Goal: Task Accomplishment & Management: Complete application form

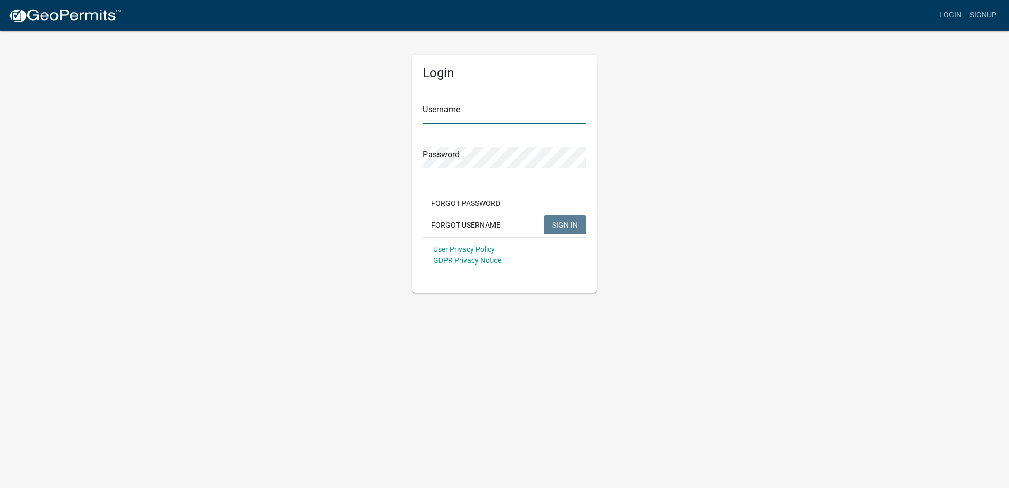
type input "Young Electric Inc"
click at [551, 224] on button "SIGN IN" at bounding box center [565, 224] width 43 height 19
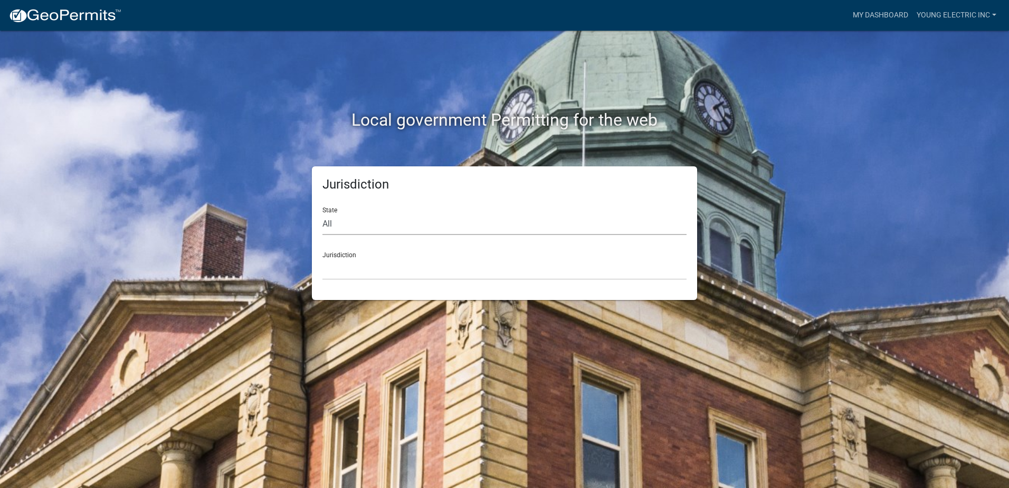
click at [517, 224] on select "All [US_STATE] [US_STATE] [US_STATE] [US_STATE] [US_STATE] [US_STATE] [US_STATE…" at bounding box center [505, 224] width 364 height 22
select select "[US_STATE]"
click at [323, 213] on select "All [US_STATE] [US_STATE] [US_STATE] [US_STATE] [US_STATE] [US_STATE] [US_STATE…" at bounding box center [505, 224] width 364 height 22
click at [471, 271] on select "City of [GEOGRAPHIC_DATA], [US_STATE] City of [GEOGRAPHIC_DATA], [US_STATE] Cit…" at bounding box center [505, 269] width 364 height 22
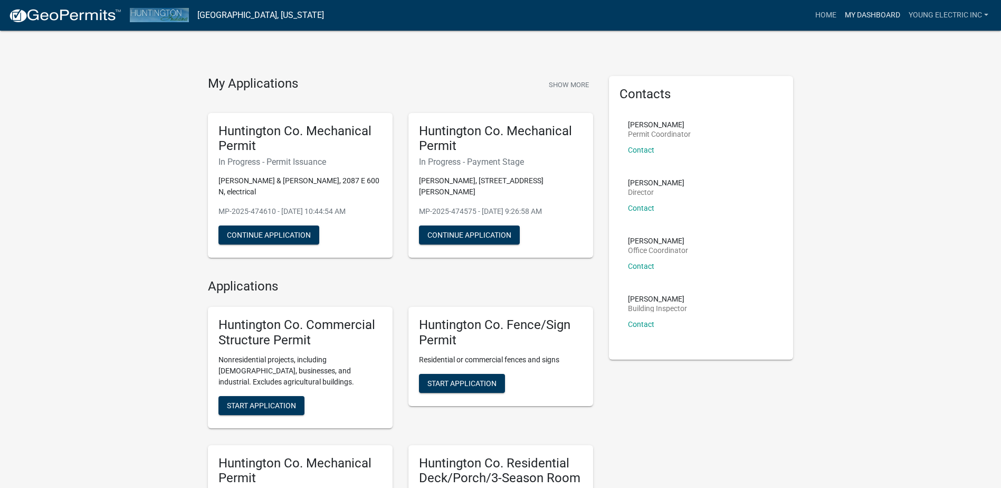
click at [884, 14] on link "My Dashboard" at bounding box center [873, 15] width 64 height 20
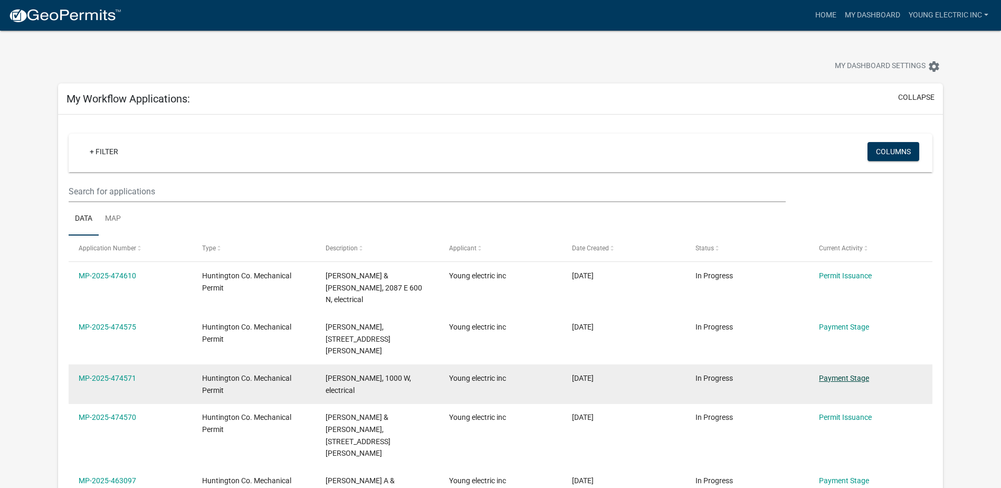
click at [850, 374] on link "Payment Stage" at bounding box center [844, 378] width 50 height 8
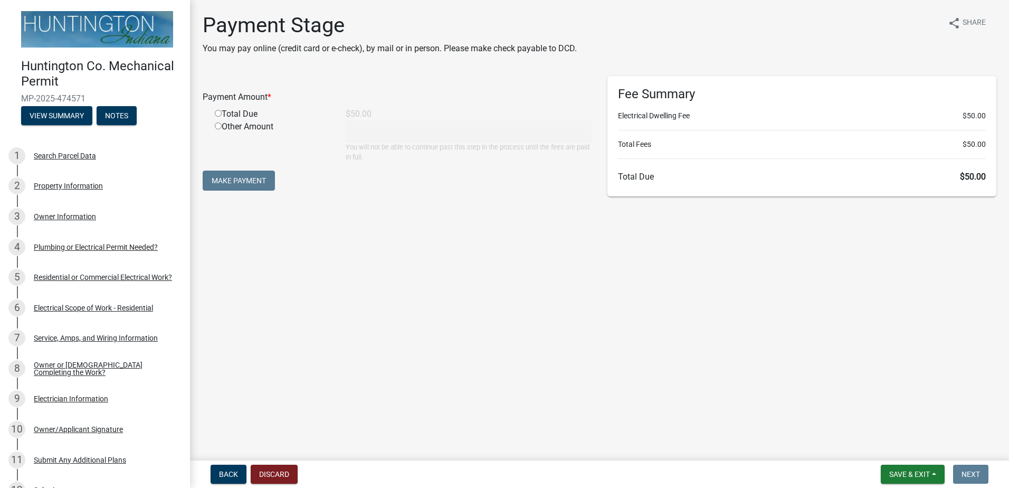
click at [220, 112] on input "radio" at bounding box center [218, 113] width 7 height 7
radio input "true"
type input "50"
click at [261, 185] on button "Make Payment" at bounding box center [239, 180] width 72 height 20
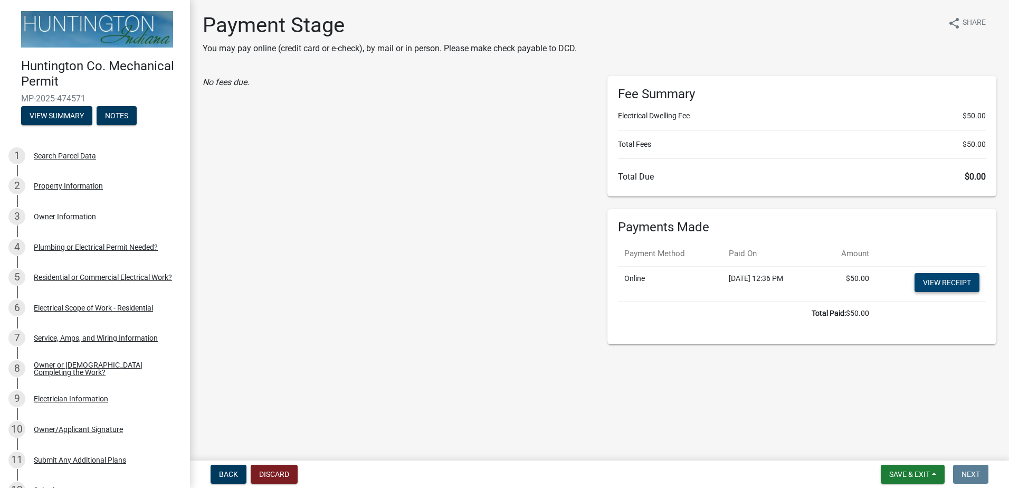
click at [952, 285] on link "View receipt" at bounding box center [947, 282] width 65 height 19
click at [925, 469] on button "Exit" at bounding box center [924, 474] width 32 height 19
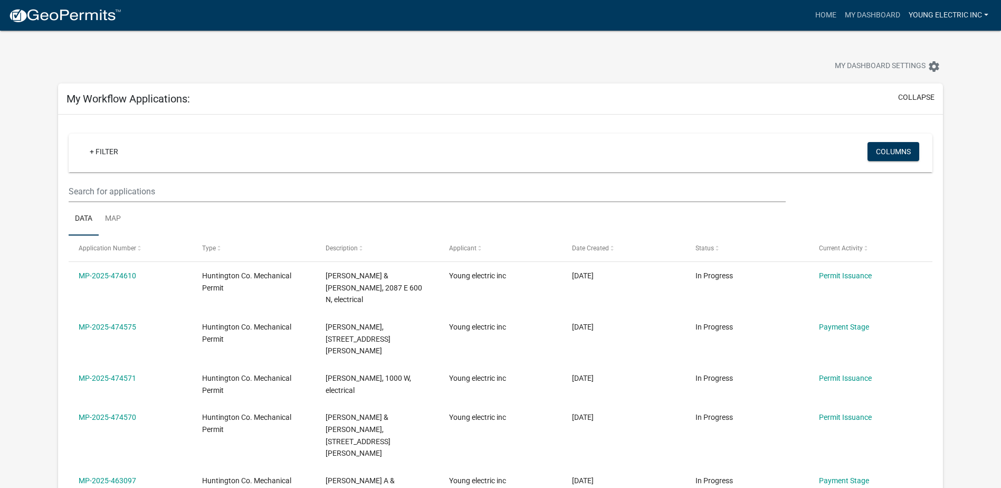
click at [982, 13] on link "Young electric inc" at bounding box center [949, 15] width 88 height 20
click at [957, 81] on link "Logout" at bounding box center [950, 77] width 84 height 25
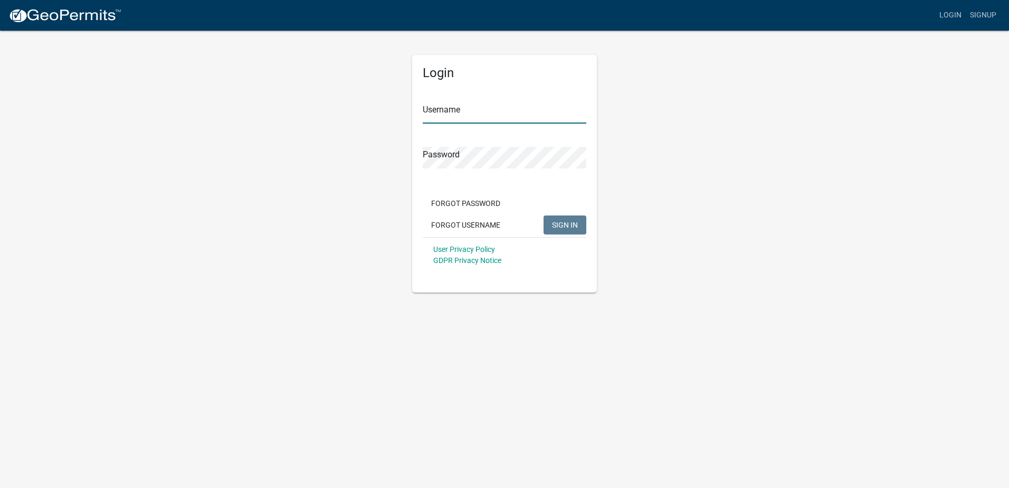
type input "Young Electric Inc"
click at [575, 230] on button "SIGN IN" at bounding box center [565, 224] width 43 height 19
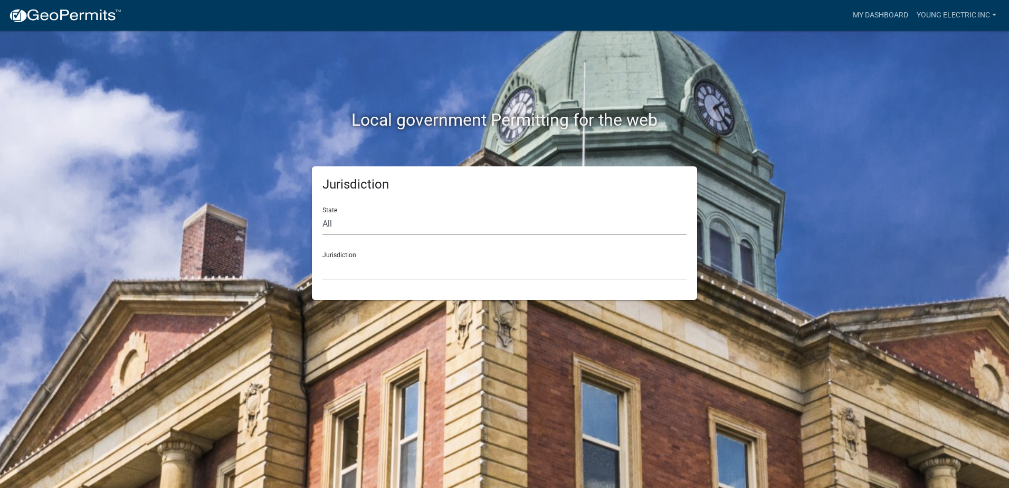
click at [530, 225] on select "All [US_STATE] [US_STATE] [US_STATE] [US_STATE] [US_STATE] [US_STATE] [US_STATE…" at bounding box center [505, 224] width 364 height 22
select select "[US_STATE]"
click at [323, 213] on select "All [US_STATE] [US_STATE] [US_STATE] [US_STATE] [US_STATE] [US_STATE] [US_STATE…" at bounding box center [505, 224] width 364 height 22
click at [437, 269] on select "City of [GEOGRAPHIC_DATA], [US_STATE] City of [GEOGRAPHIC_DATA], [US_STATE] Cit…" at bounding box center [505, 269] width 364 height 22
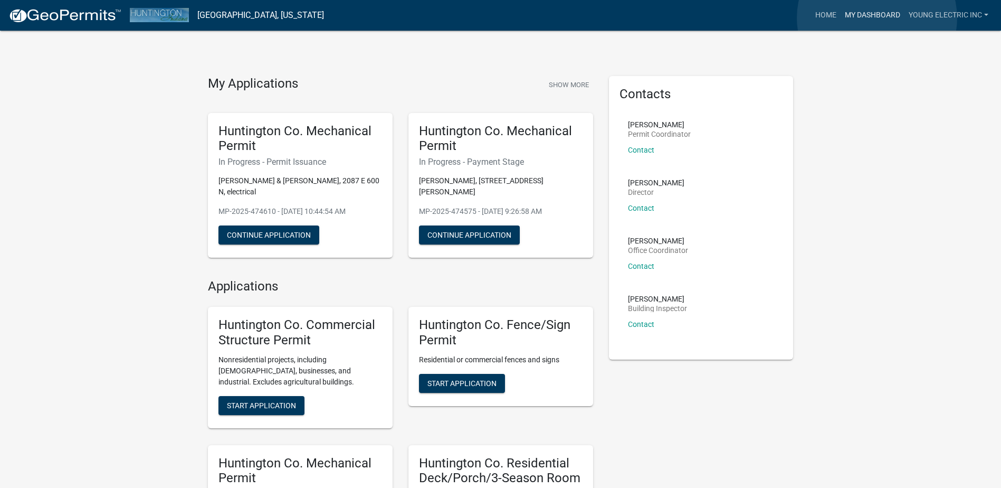
click at [877, 18] on link "My Dashboard" at bounding box center [873, 15] width 64 height 20
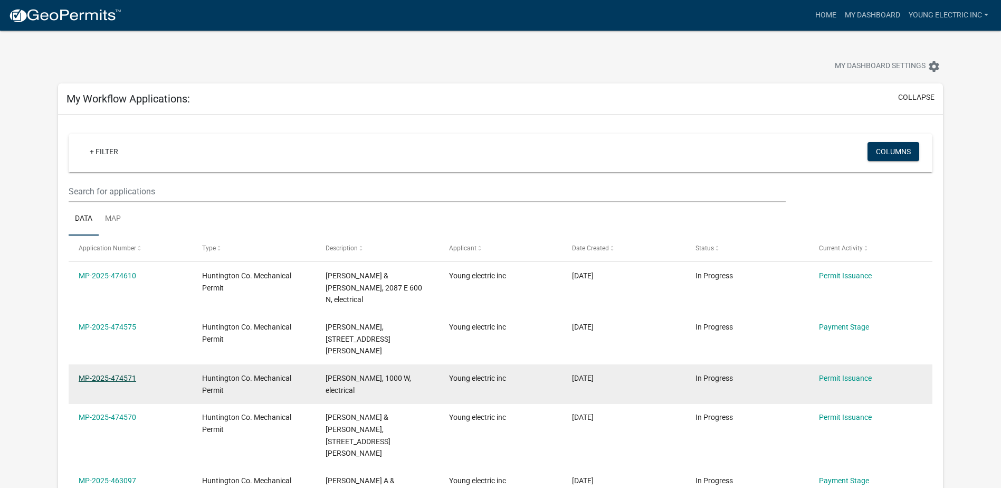
click at [117, 374] on link "MP-2025-474571" at bounding box center [108, 378] width 58 height 8
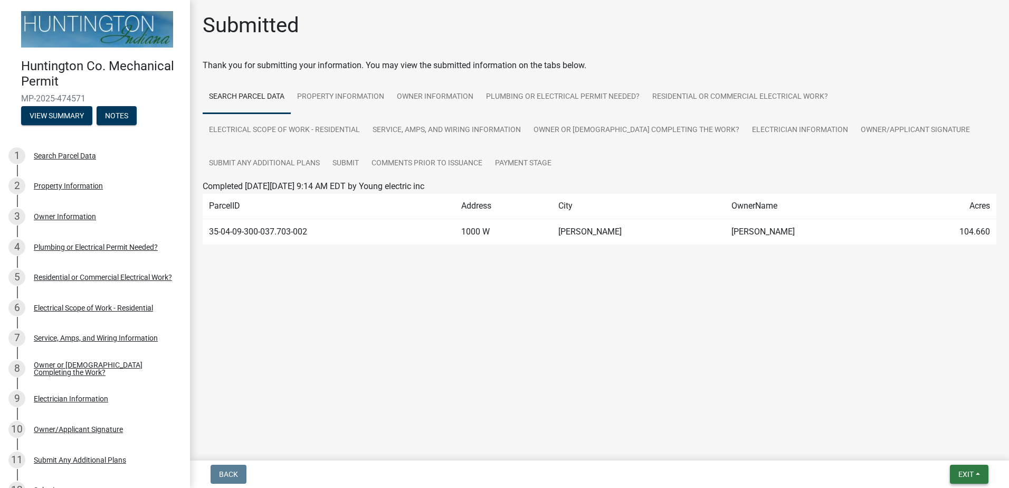
click at [981, 480] on button "Exit" at bounding box center [969, 474] width 39 height 19
click at [940, 450] on button "Save & Exit" at bounding box center [946, 446] width 84 height 25
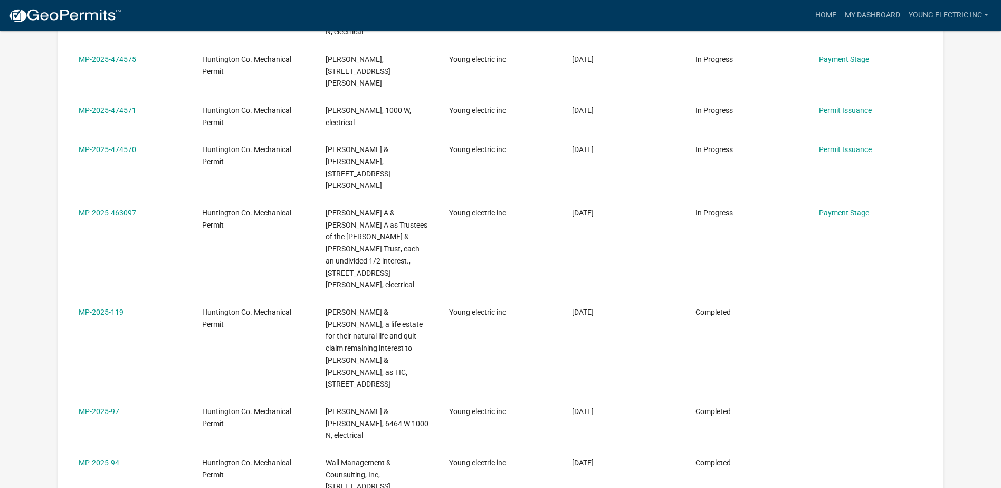
scroll to position [106, 0]
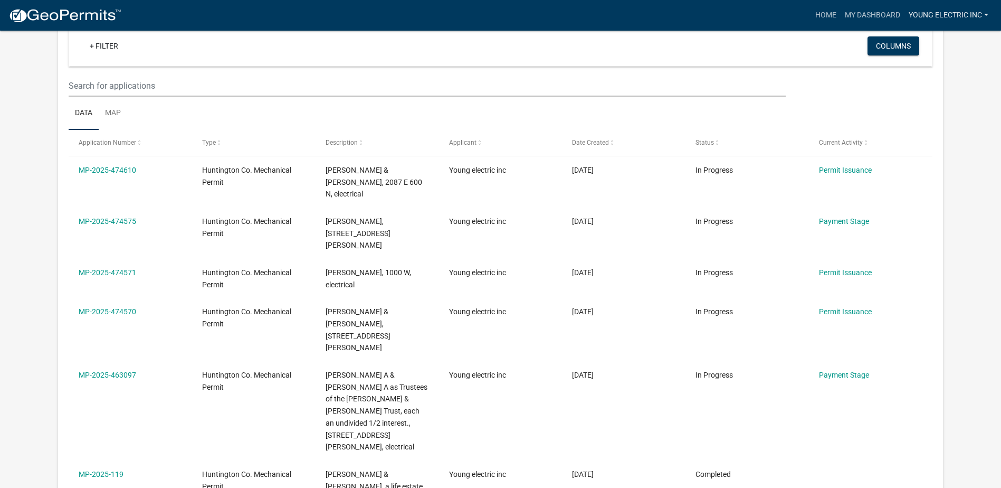
click at [988, 15] on link "Young electric inc" at bounding box center [949, 15] width 88 height 20
click at [937, 74] on link "Logout" at bounding box center [950, 77] width 84 height 25
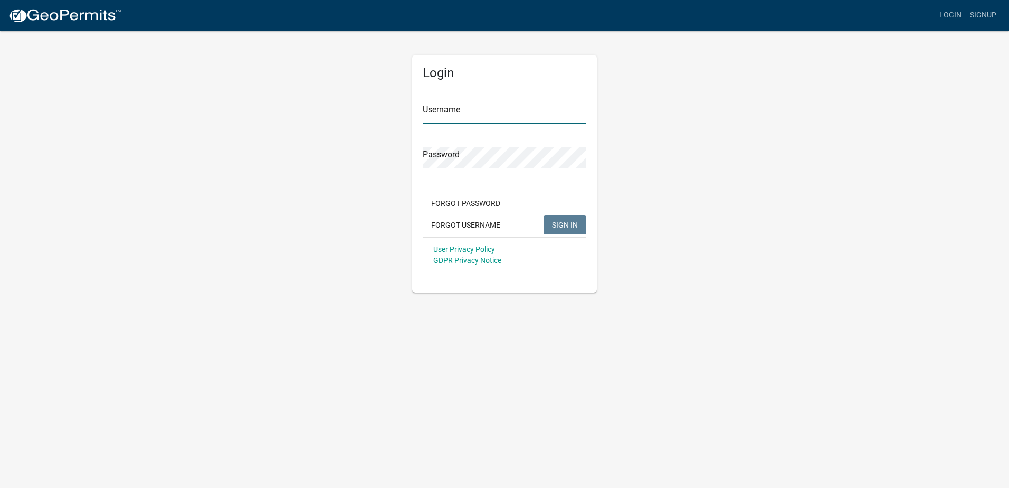
type input "Young Electric Inc"
click at [559, 232] on button "SIGN IN" at bounding box center [565, 224] width 43 height 19
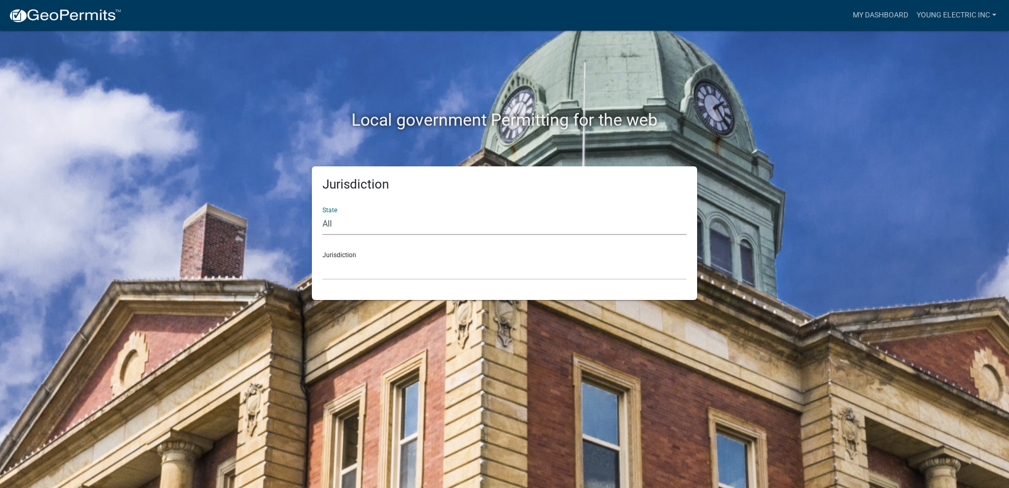
click at [504, 225] on select "All [US_STATE] [US_STATE] [US_STATE] [US_STATE] [US_STATE] [US_STATE] [US_STATE…" at bounding box center [505, 224] width 364 height 22
select select "[US_STATE]"
click at [323, 213] on select "All [US_STATE] [US_STATE] [US_STATE] [US_STATE] [US_STATE] [US_STATE] [US_STATE…" at bounding box center [505, 224] width 364 height 22
click at [462, 278] on select "City of [GEOGRAPHIC_DATA], [US_STATE] City of [GEOGRAPHIC_DATA], [US_STATE] Cit…" at bounding box center [505, 269] width 364 height 22
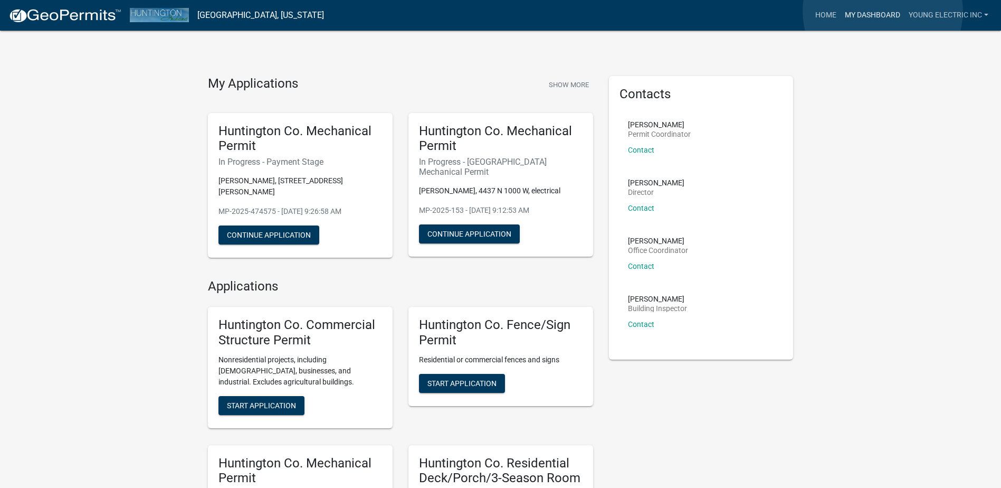
click at [883, 11] on link "My Dashboard" at bounding box center [873, 15] width 64 height 20
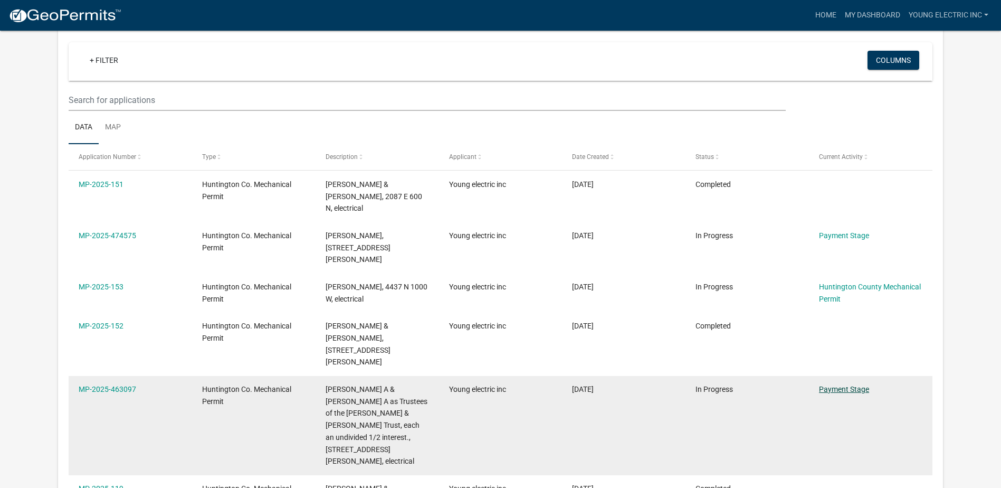
scroll to position [106, 0]
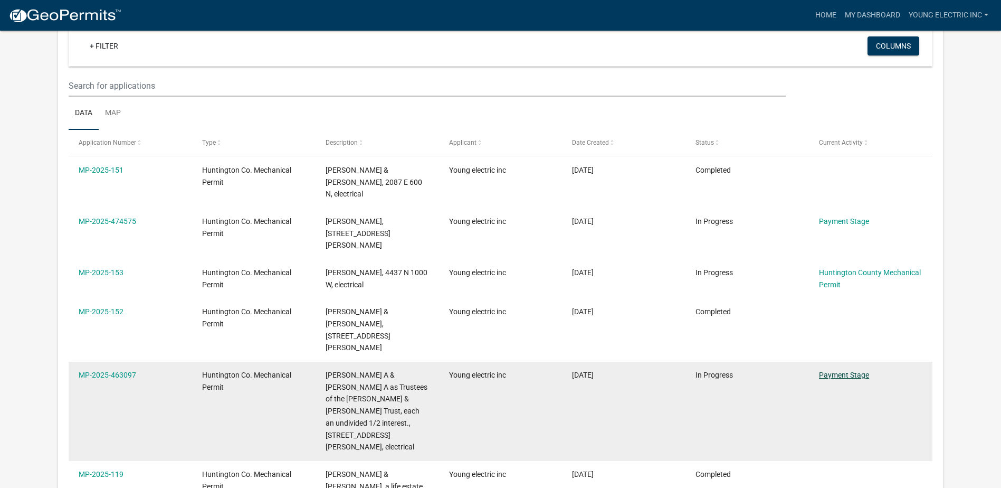
click at [827, 371] on link "Payment Stage" at bounding box center [844, 375] width 50 height 8
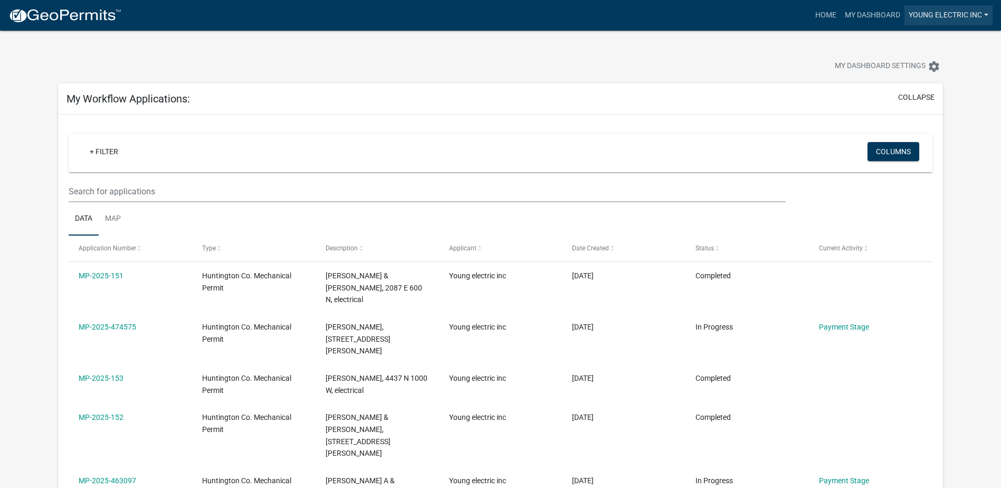
click at [988, 15] on link "Young electric inc" at bounding box center [949, 15] width 88 height 20
click at [949, 74] on link "Logout" at bounding box center [950, 77] width 84 height 25
